Goal: Task Accomplishment & Management: Complete application form

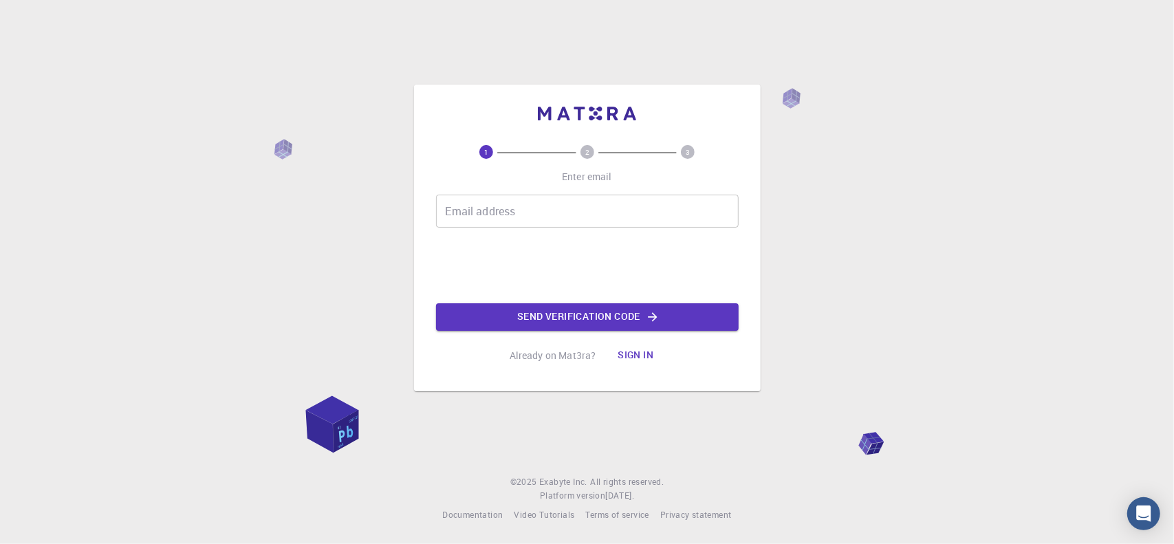
click at [493, 212] on input "Email address" at bounding box center [587, 211] width 303 height 33
type input "[EMAIL_ADDRESS][DOMAIN_NAME]"
click at [578, 316] on button "Send verification code" at bounding box center [587, 317] width 303 height 28
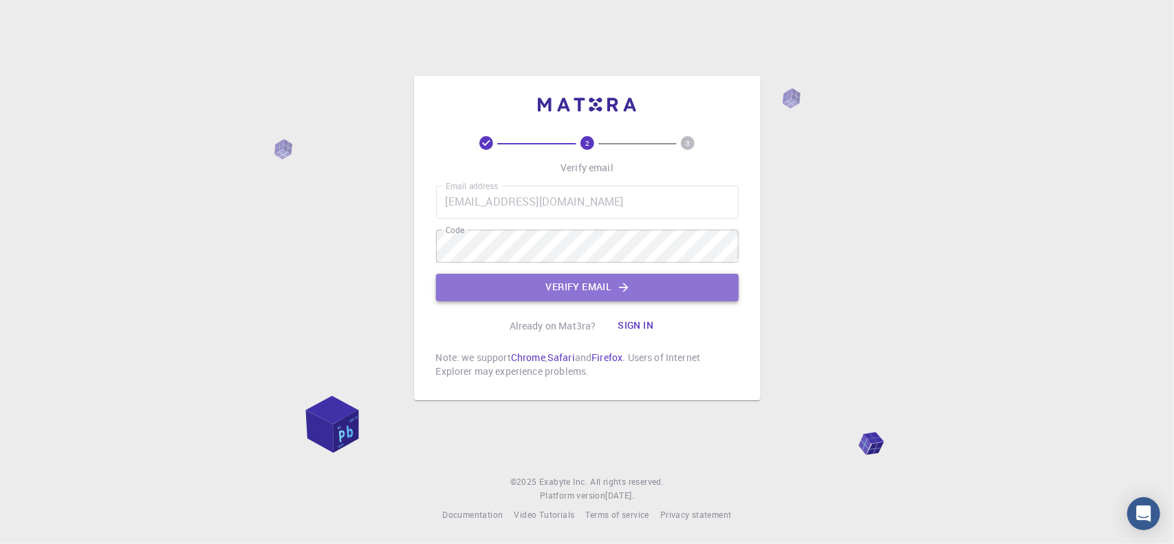
click at [562, 289] on button "Verify email" at bounding box center [587, 288] width 303 height 28
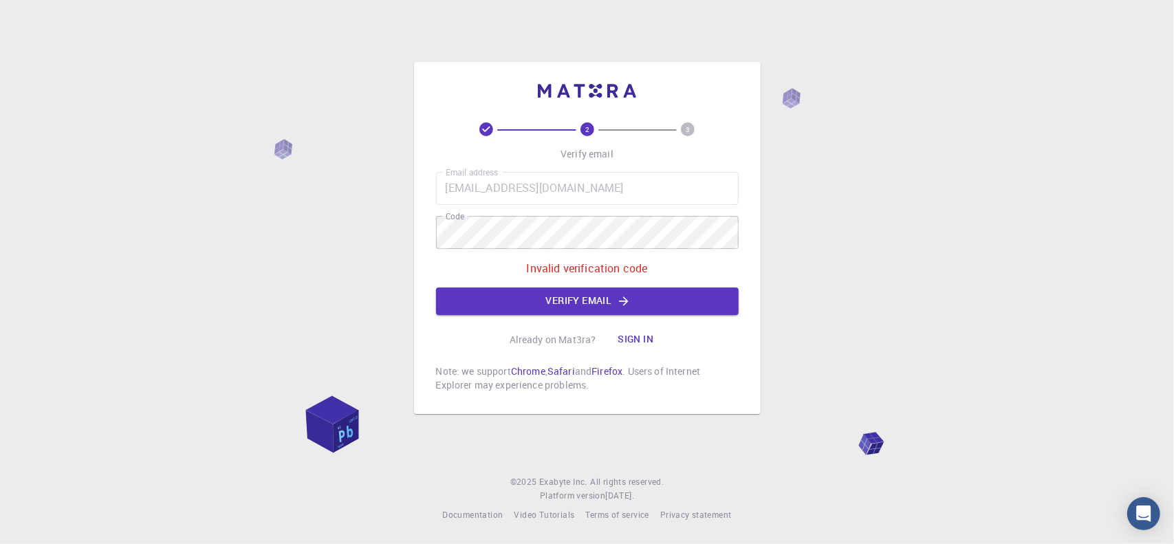
click at [246, 221] on div "2 3 Verify email Email address [EMAIL_ADDRESS][DOMAIN_NAME] Email address Code …" at bounding box center [587, 272] width 1174 height 544
click at [568, 302] on button "Verify email" at bounding box center [587, 301] width 303 height 28
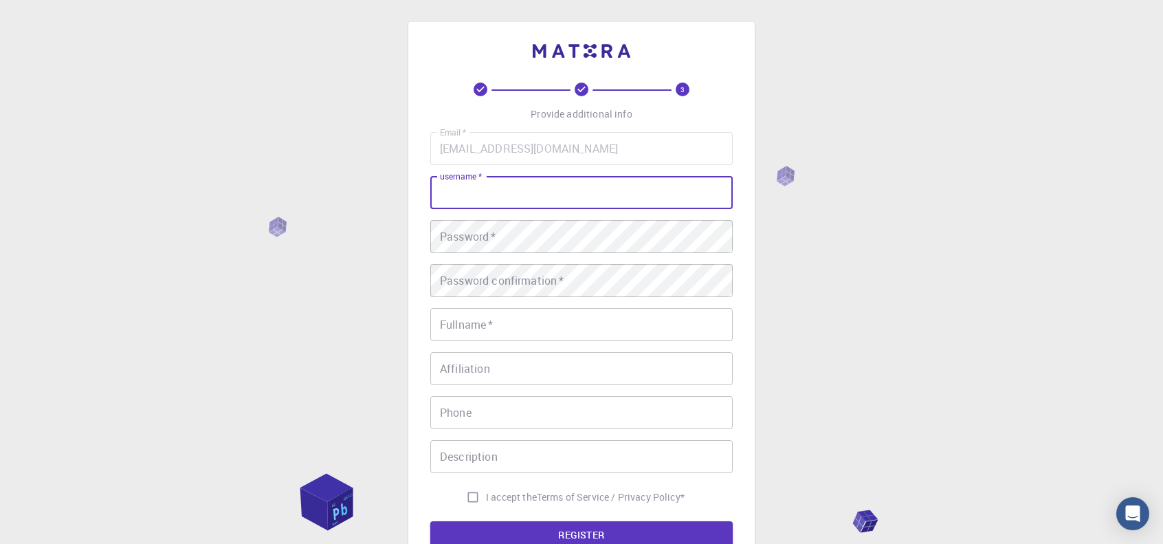
click at [549, 197] on input "username   *" at bounding box center [581, 192] width 303 height 33
type input "ayankumarbarui"
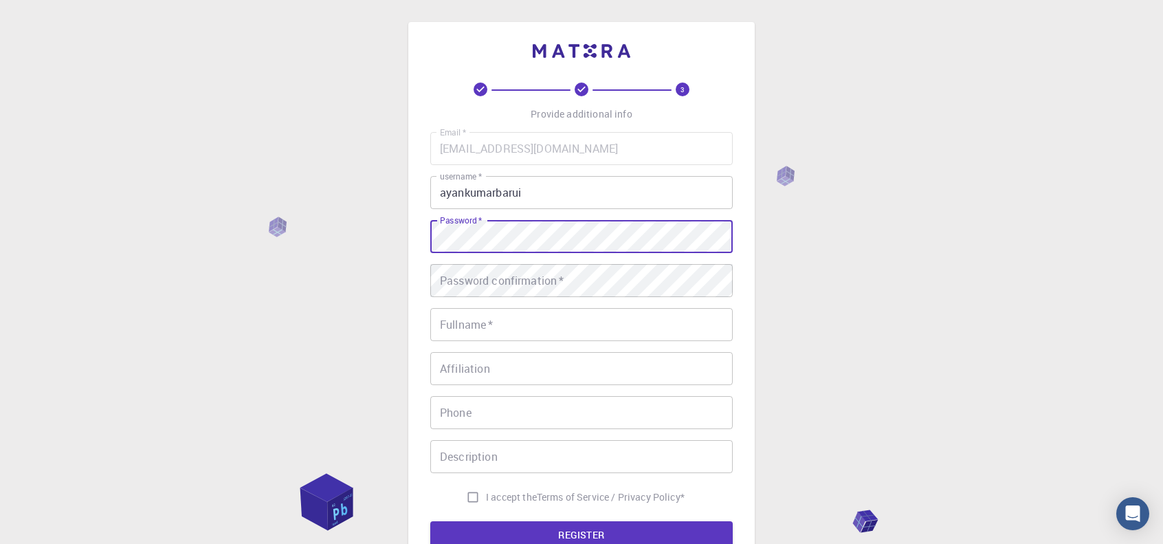
click at [371, 226] on div "3 Provide additional info Email   * [EMAIL_ADDRESS][DOMAIN_NAME] Email   * user…" at bounding box center [581, 350] width 1163 height 700
click at [520, 274] on div "Password confirmation   * Password confirmation   *" at bounding box center [581, 280] width 303 height 33
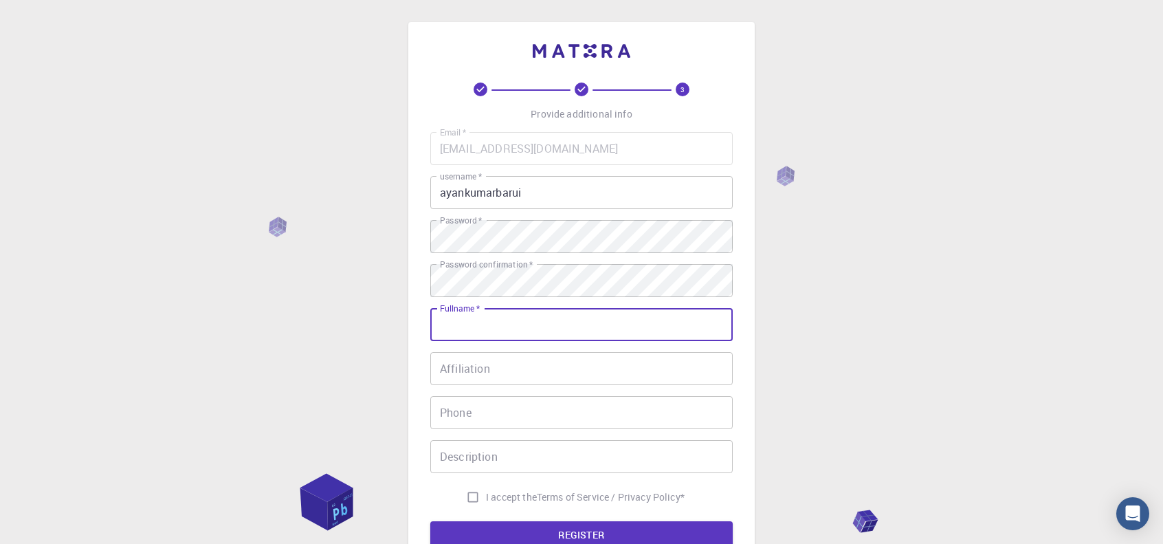
click at [499, 321] on input "Fullname   *" at bounding box center [581, 324] width 303 height 33
type input "[PERSON_NAME] [PERSON_NAME]"
type input "9496868602"
click at [578, 366] on input "Affiliation" at bounding box center [581, 368] width 303 height 33
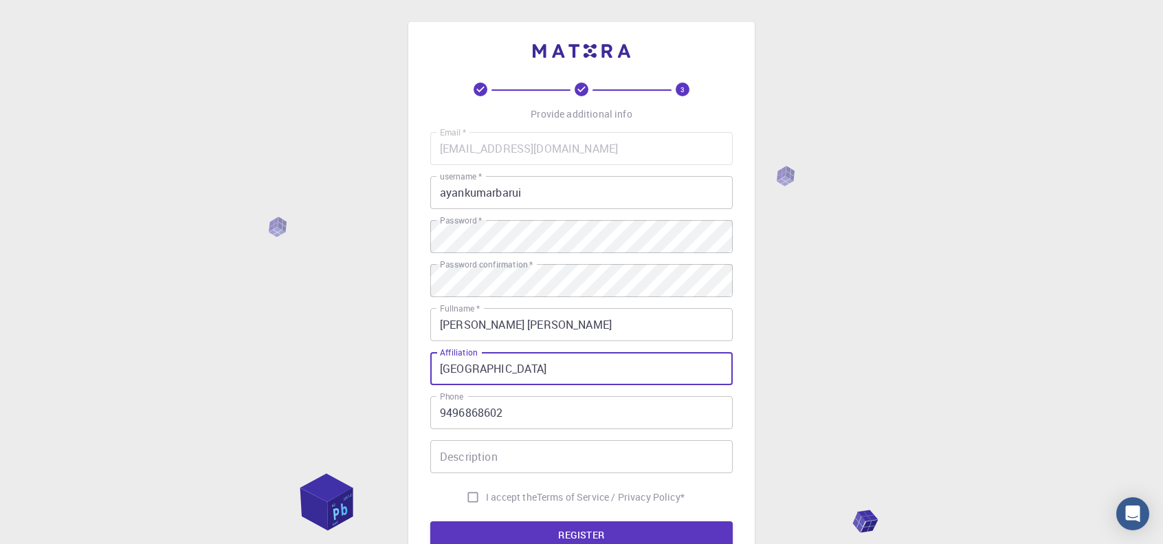
type input "[GEOGRAPHIC_DATA]"
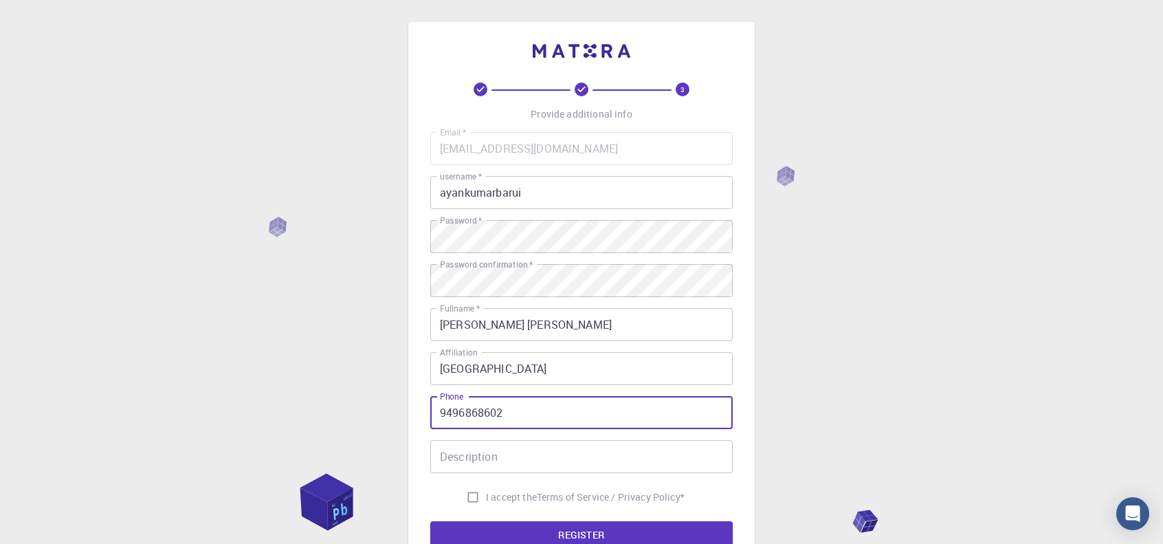
drag, startPoint x: 536, startPoint y: 404, endPoint x: 289, endPoint y: 405, distance: 247.5
click at [289, 405] on div "3 Provide additional info Email   * [EMAIL_ADDRESS][DOMAIN_NAME] Email   * user…" at bounding box center [581, 350] width 1163 height 700
type input "="
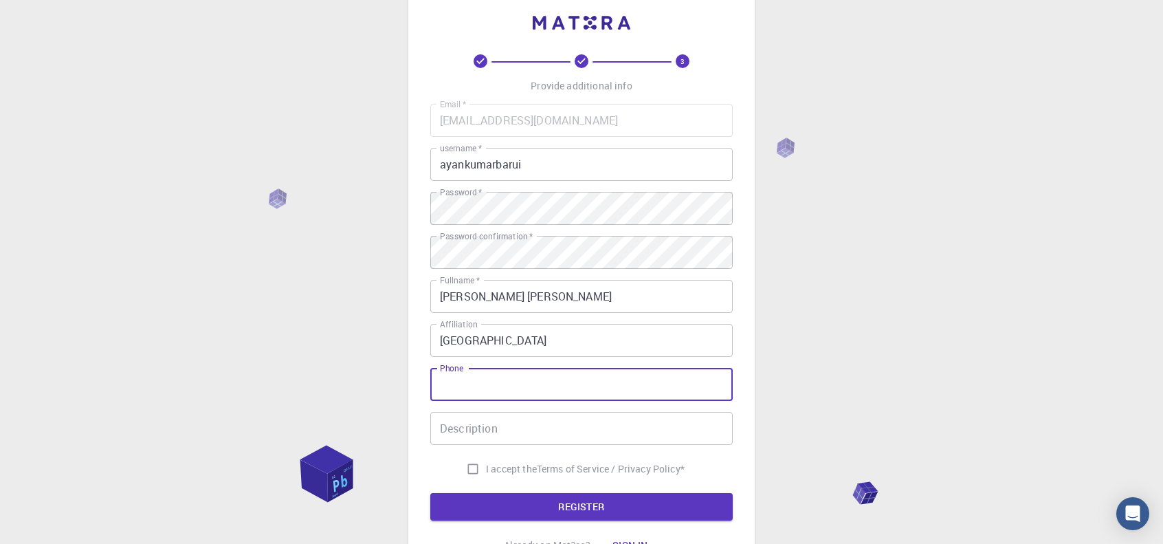
scroll to position [138, 0]
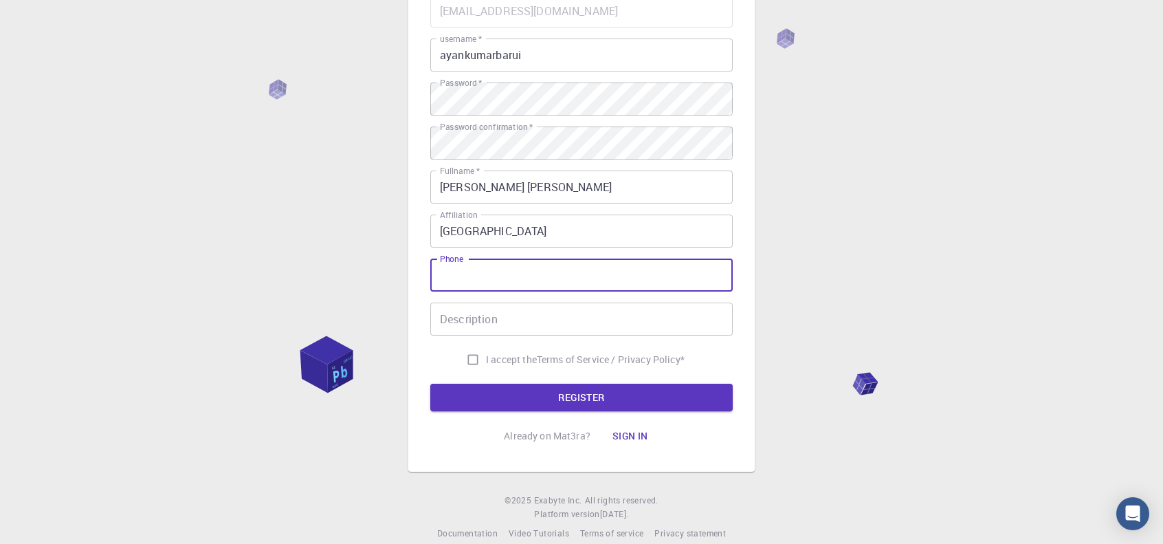
click at [474, 362] on input "I accept the Terms of Service / Privacy Policy *" at bounding box center [473, 360] width 26 height 26
checkbox input "true"
click at [601, 390] on button "REGISTER" at bounding box center [581, 398] width 303 height 28
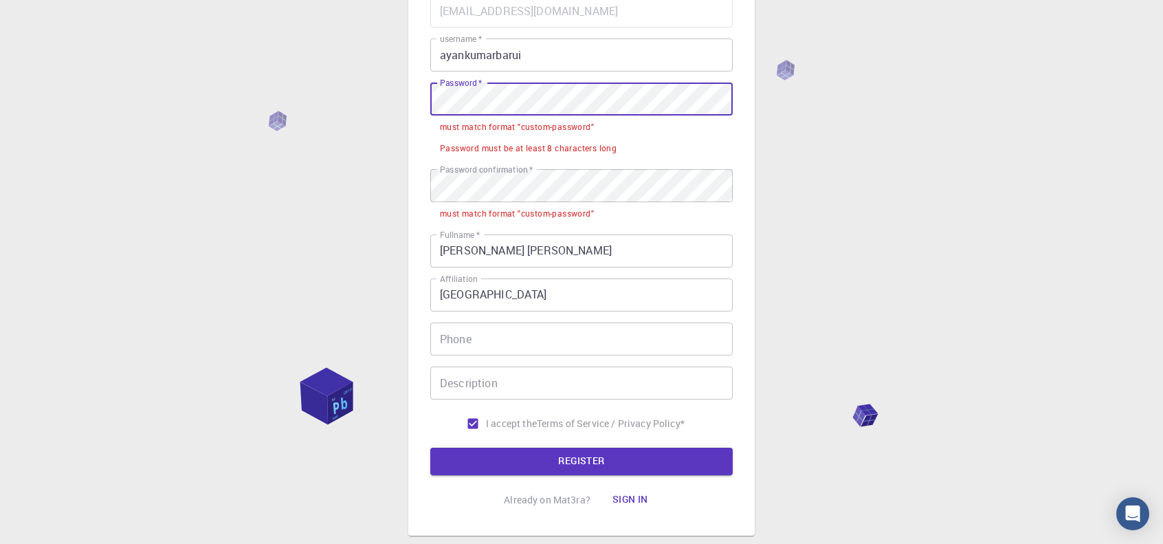
click at [345, 91] on div "3 Provide additional info Email   * [EMAIL_ADDRESS][DOMAIN_NAME] Email   * user…" at bounding box center [581, 243] width 1163 height 763
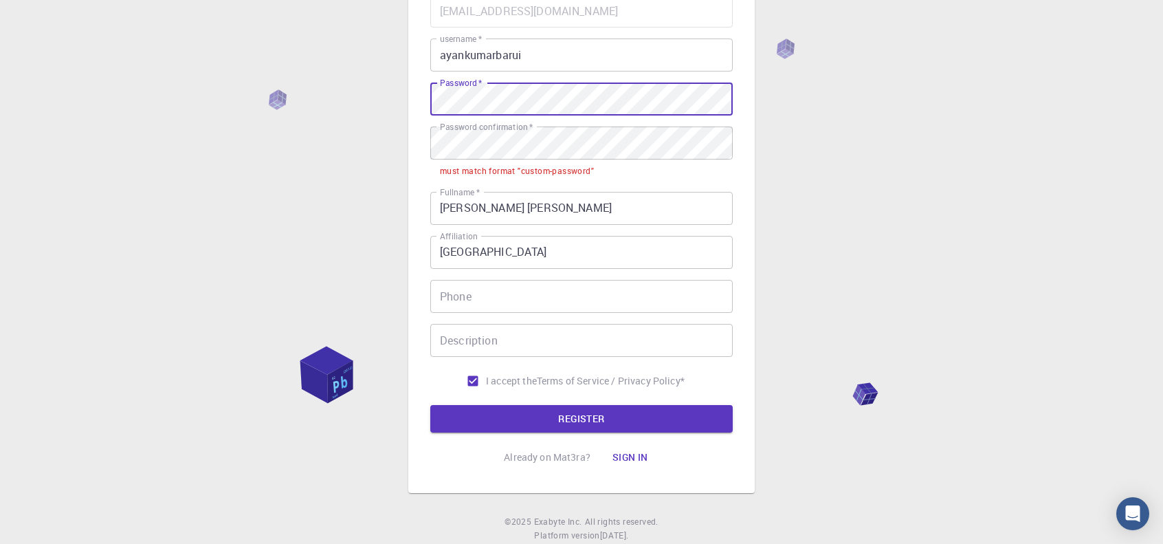
click at [269, 118] on div "3 Provide additional info Email   * [EMAIL_ADDRESS][DOMAIN_NAME] Email   * user…" at bounding box center [581, 222] width 1163 height 721
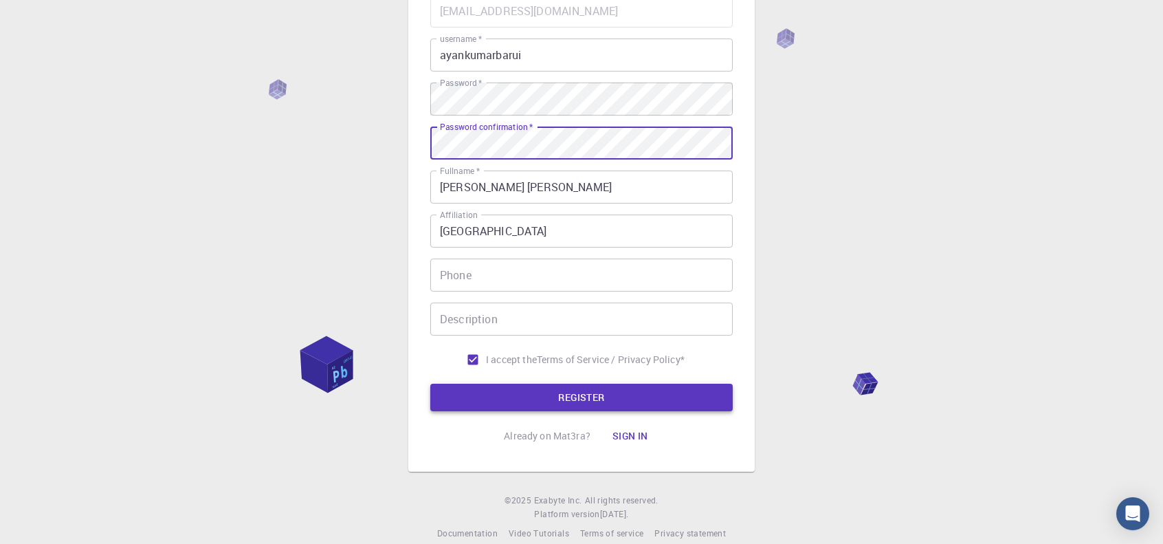
click at [547, 386] on button "REGISTER" at bounding box center [581, 398] width 303 height 28
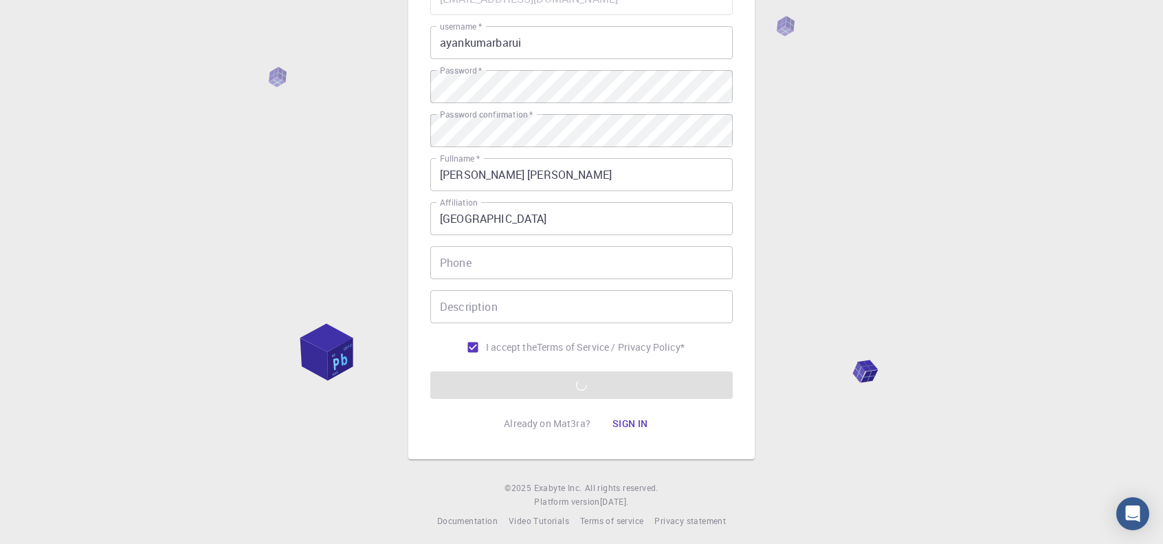
scroll to position [157, 0]
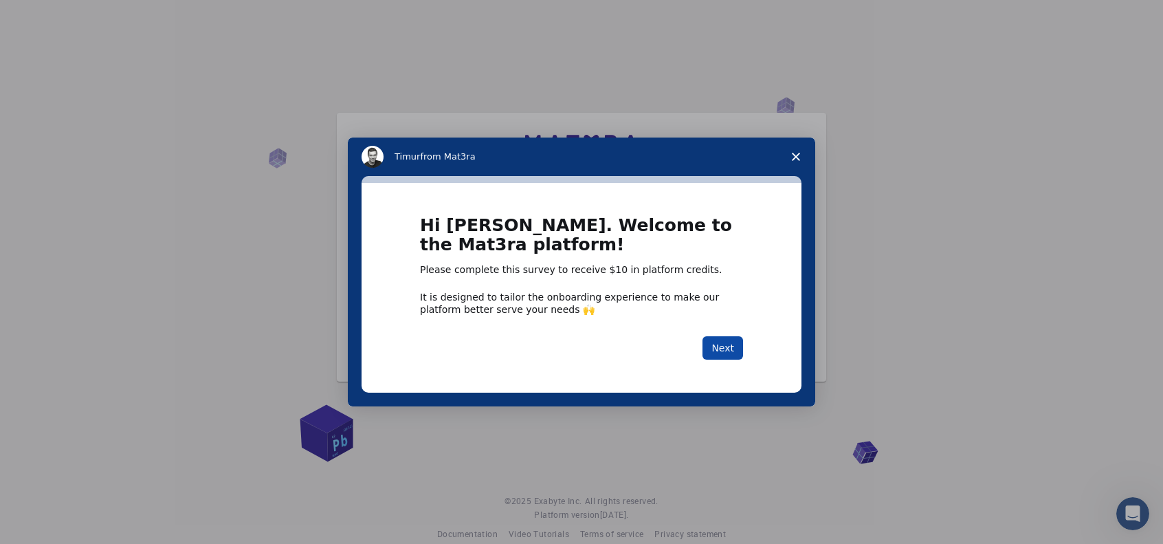
click at [725, 343] on button "Next" at bounding box center [723, 347] width 41 height 23
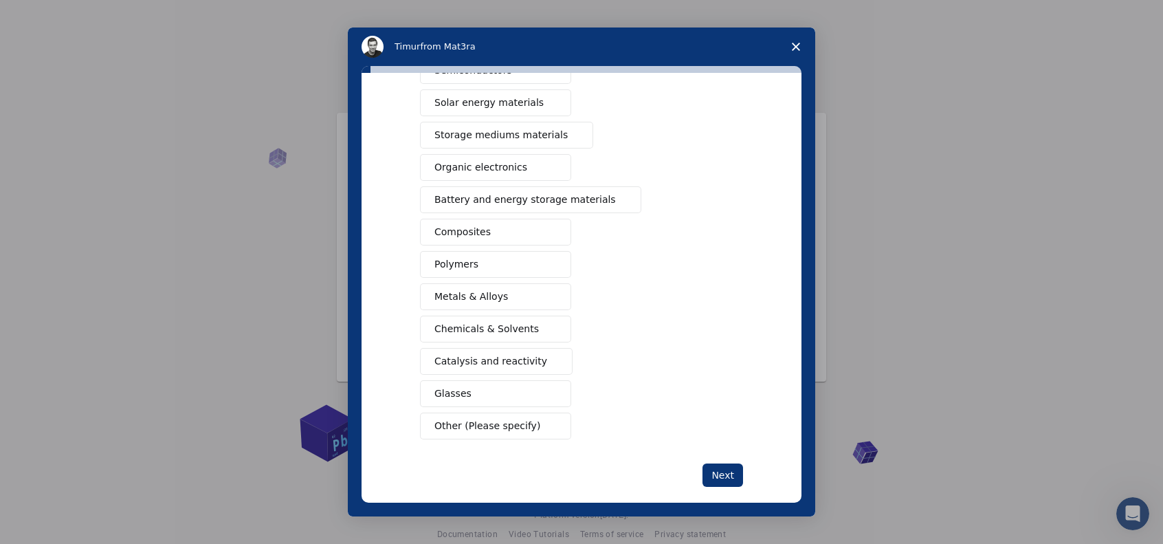
scroll to position [114, 0]
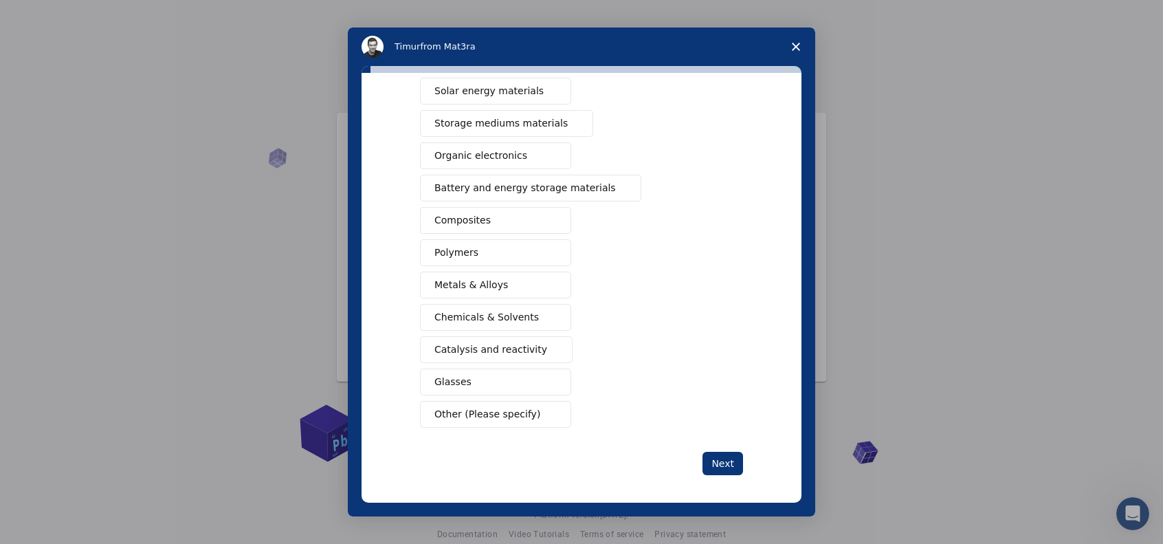
click at [512, 413] on span "Other (Please specify)" at bounding box center [488, 414] width 106 height 14
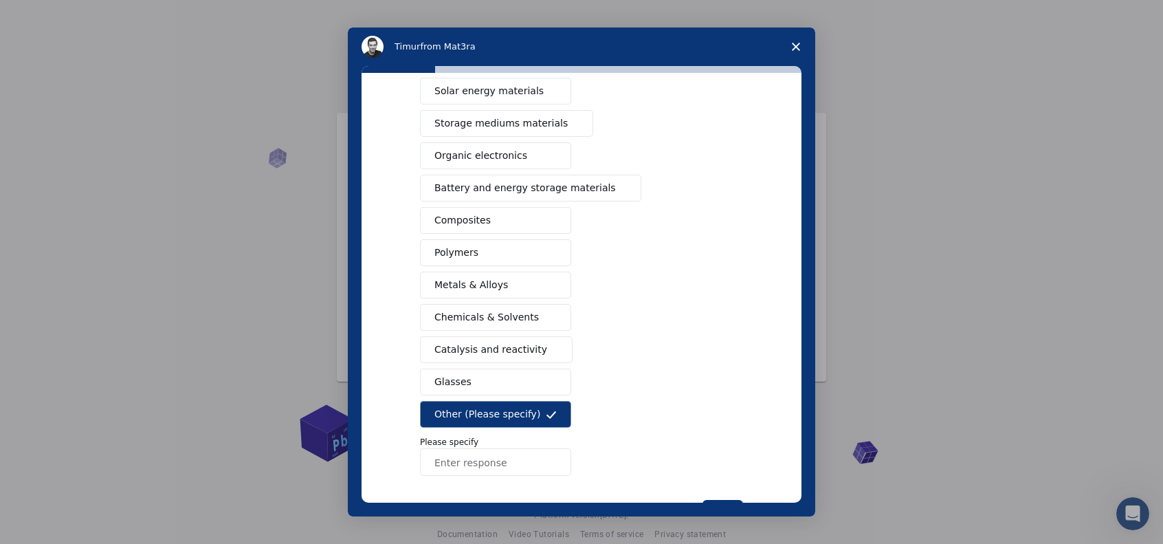
click at [526, 450] on input "Enter response" at bounding box center [495, 462] width 151 height 28
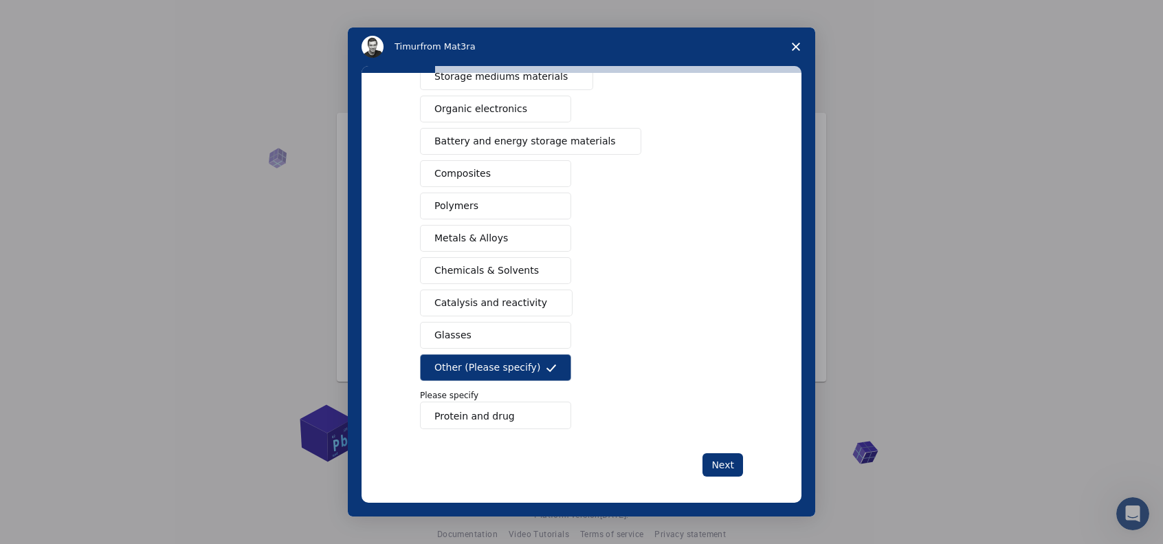
scroll to position [162, 0]
type input "Protein and drug"
click at [726, 459] on button "Next" at bounding box center [723, 463] width 41 height 23
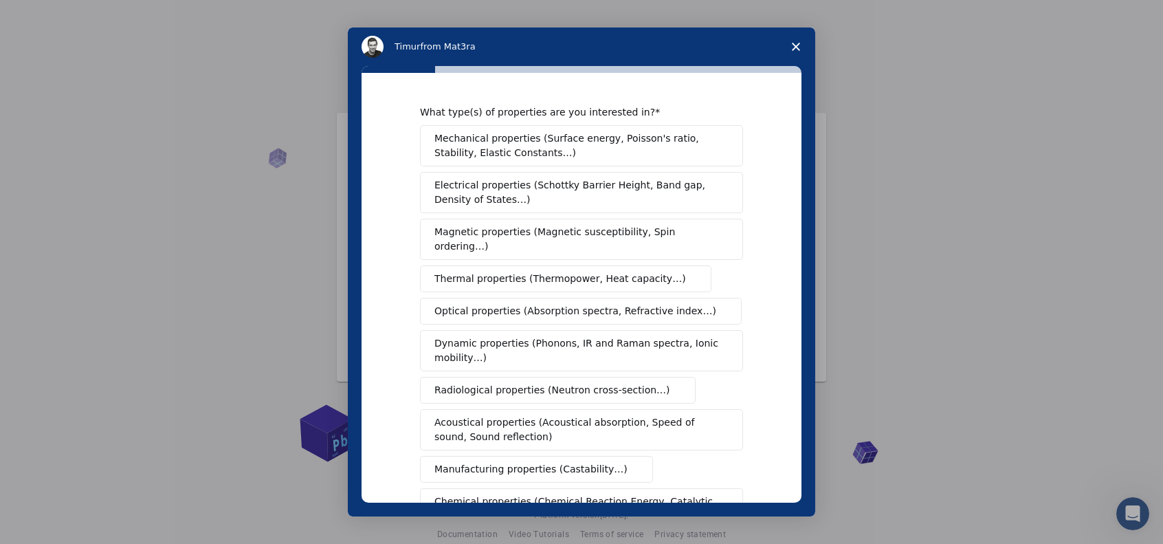
scroll to position [186, 0]
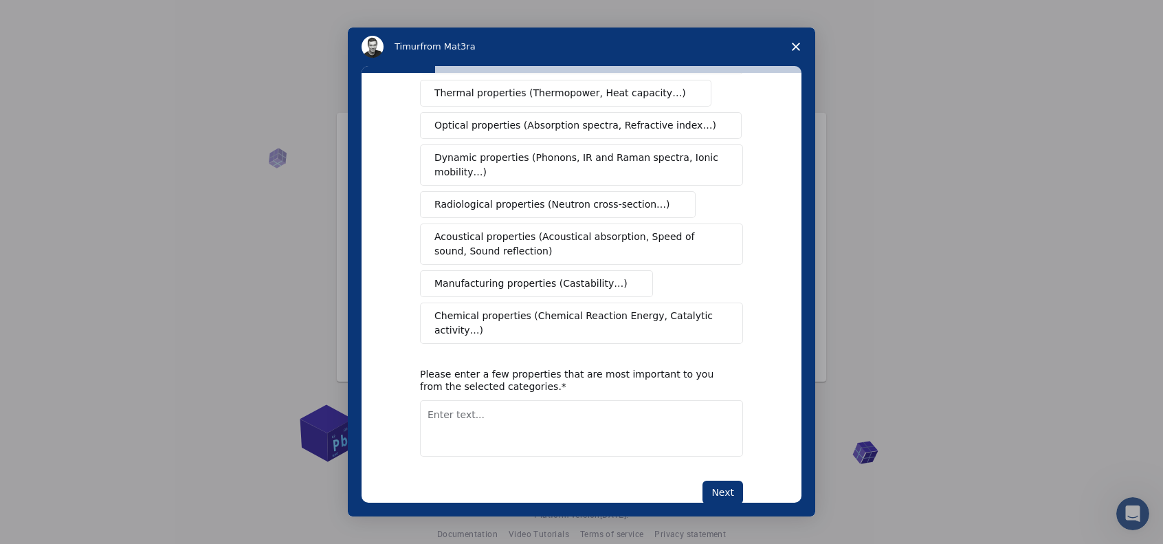
click at [796, 50] on icon "Close survey" at bounding box center [796, 47] width 8 height 8
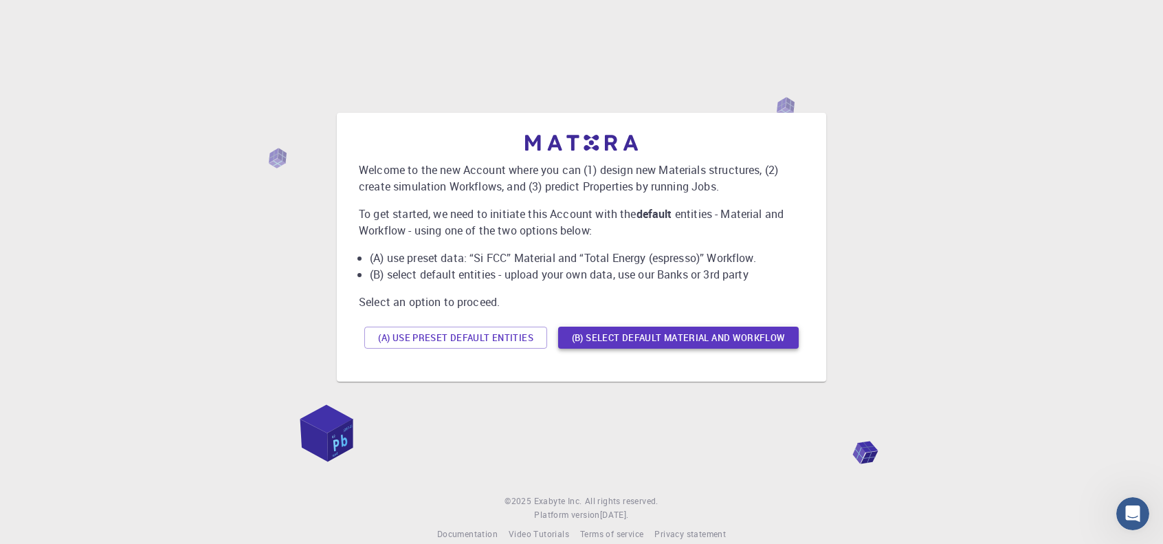
click at [678, 338] on button "(B) Select default material and workflow" at bounding box center [678, 338] width 241 height 22
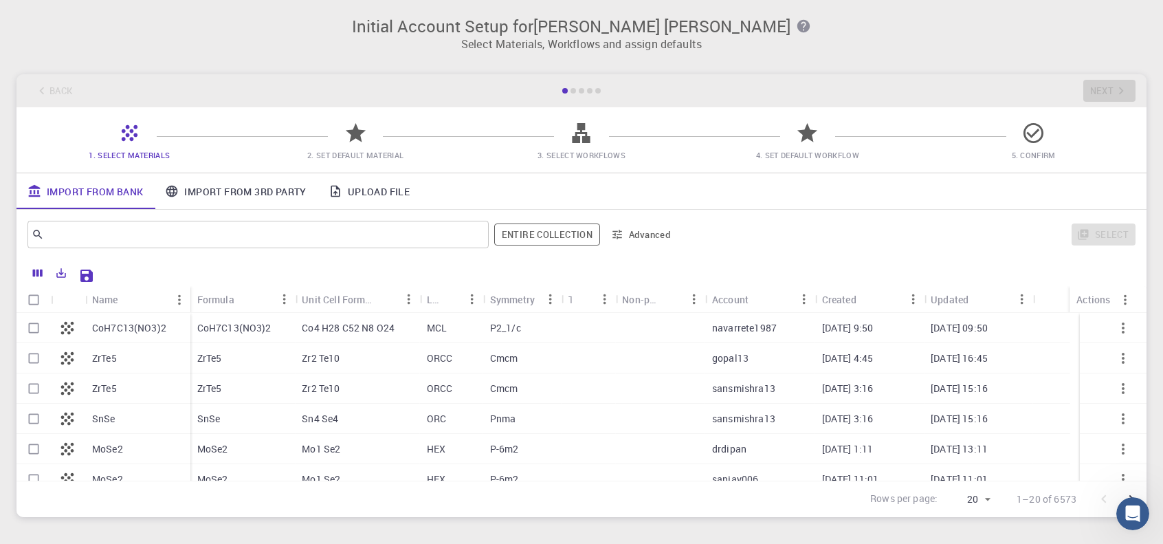
click at [545, 31] on h3 "Initial Account Setup for [PERSON_NAME] [PERSON_NAME]" at bounding box center [582, 26] width 1114 height 19
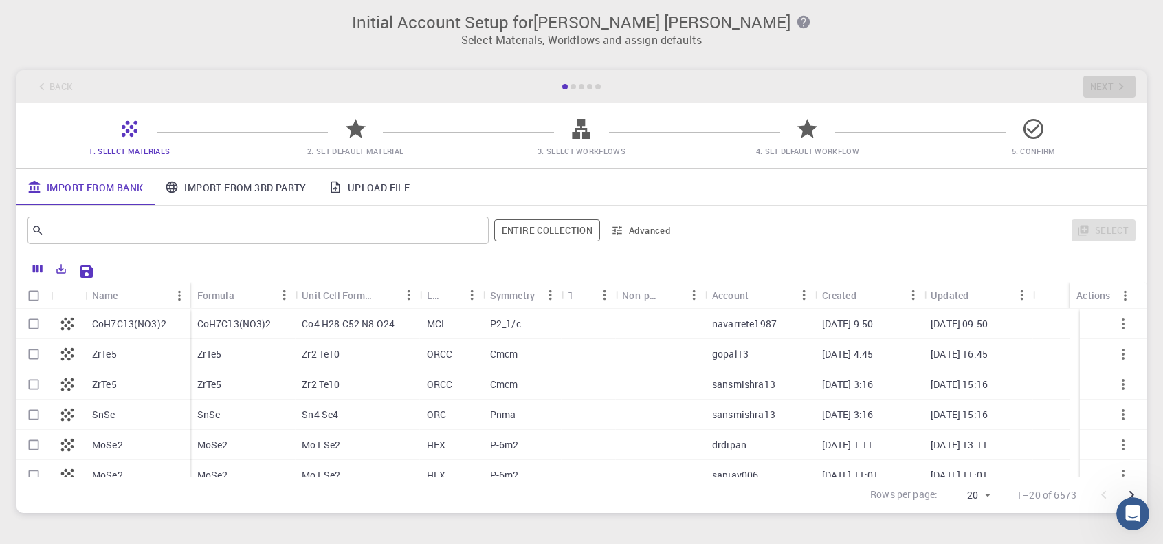
scroll to position [0, 0]
